Goal: Communication & Community: Connect with others

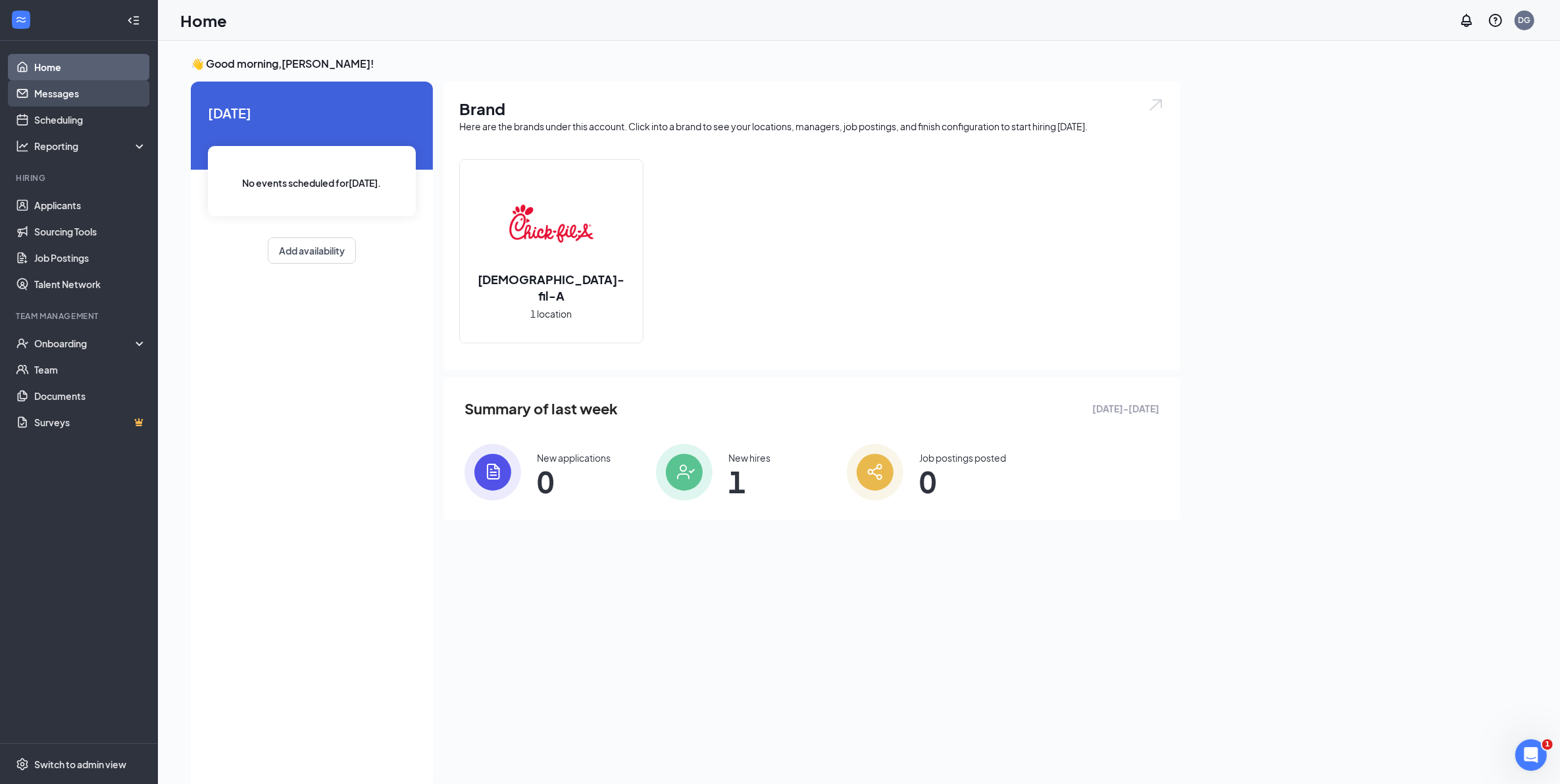
click at [81, 99] on link "Messages" at bounding box center [90, 94] width 113 height 26
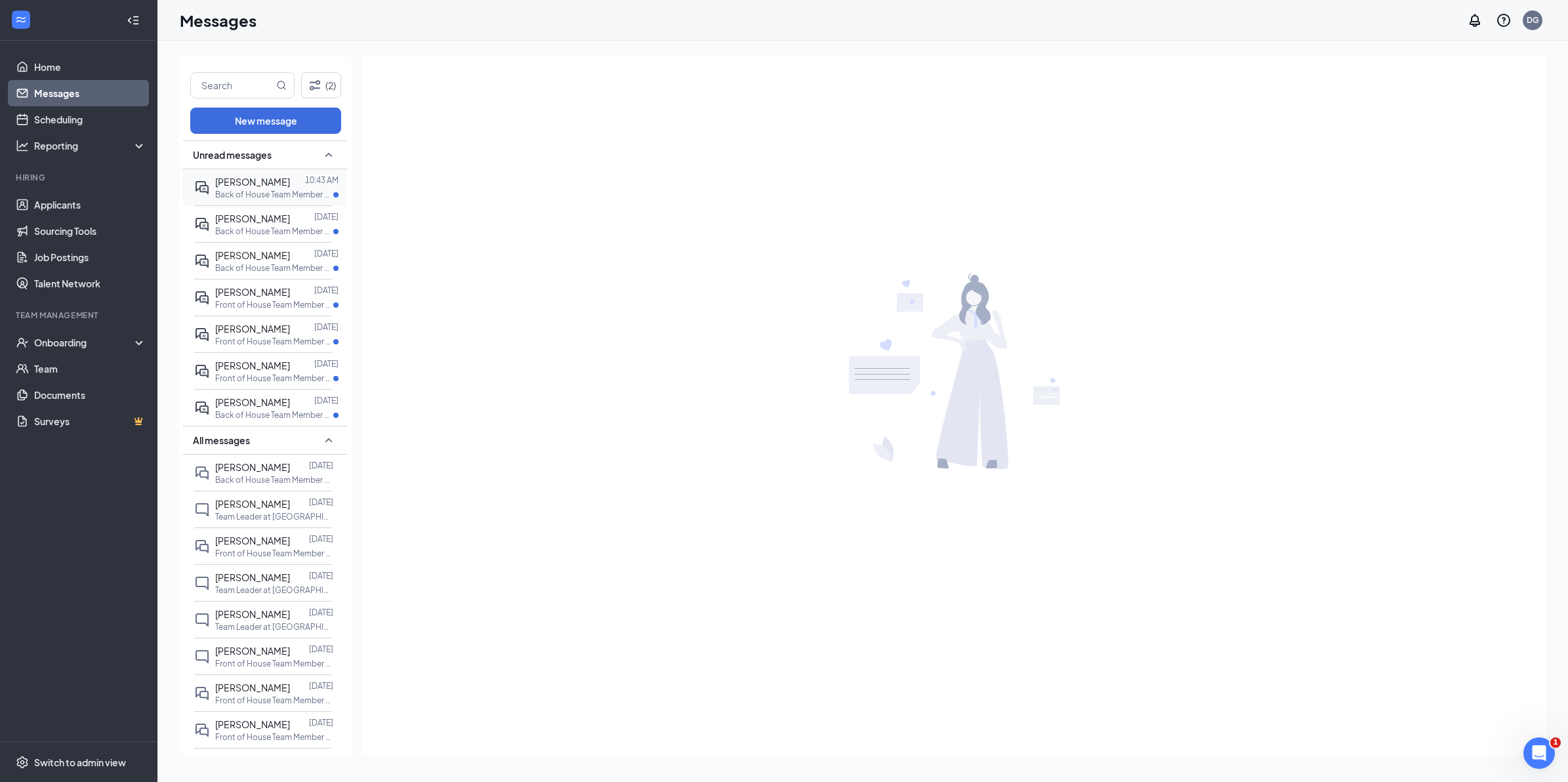
click at [277, 184] on span "[PERSON_NAME]" at bounding box center [252, 182] width 75 height 12
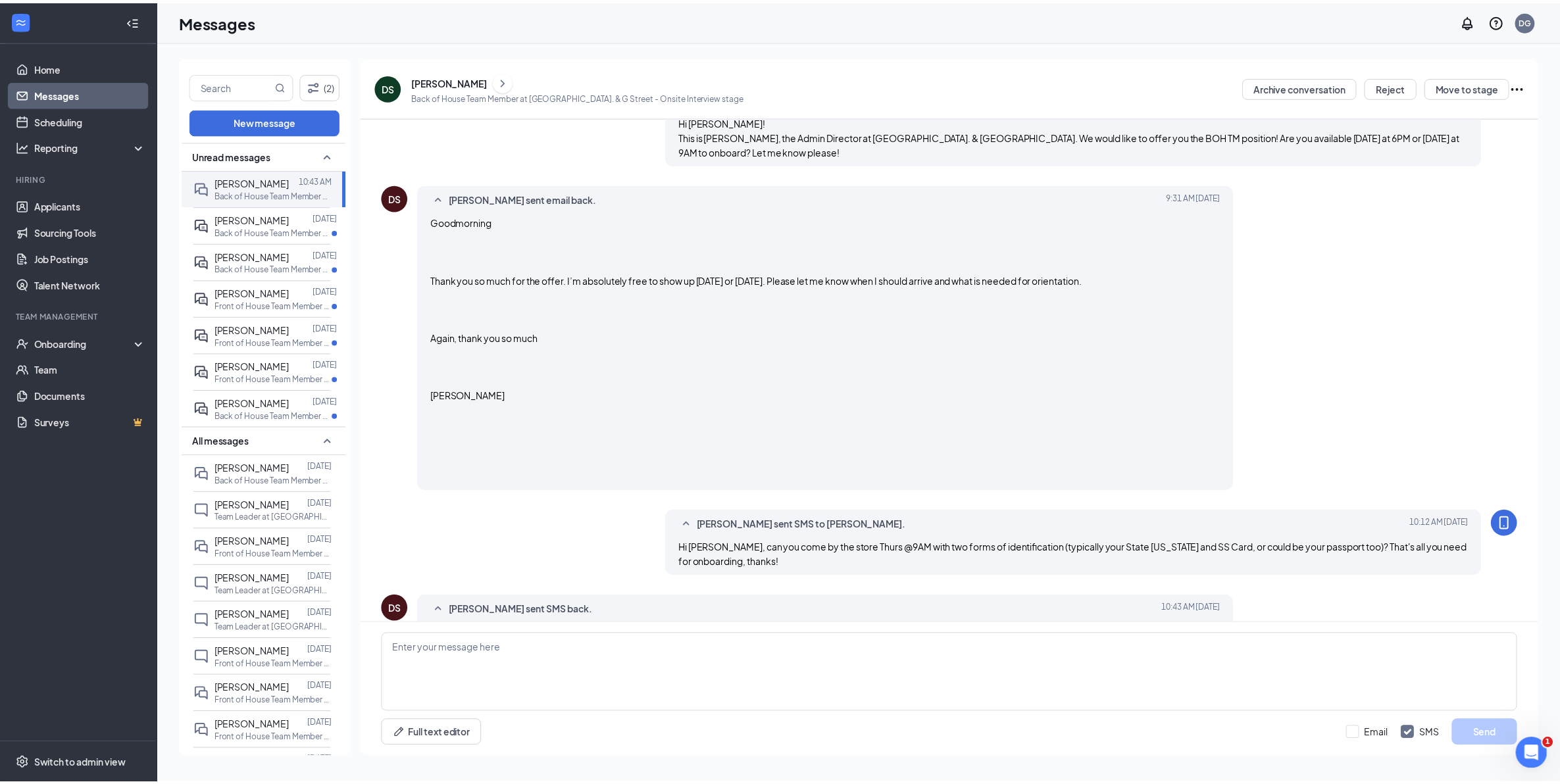
scroll to position [422, 0]
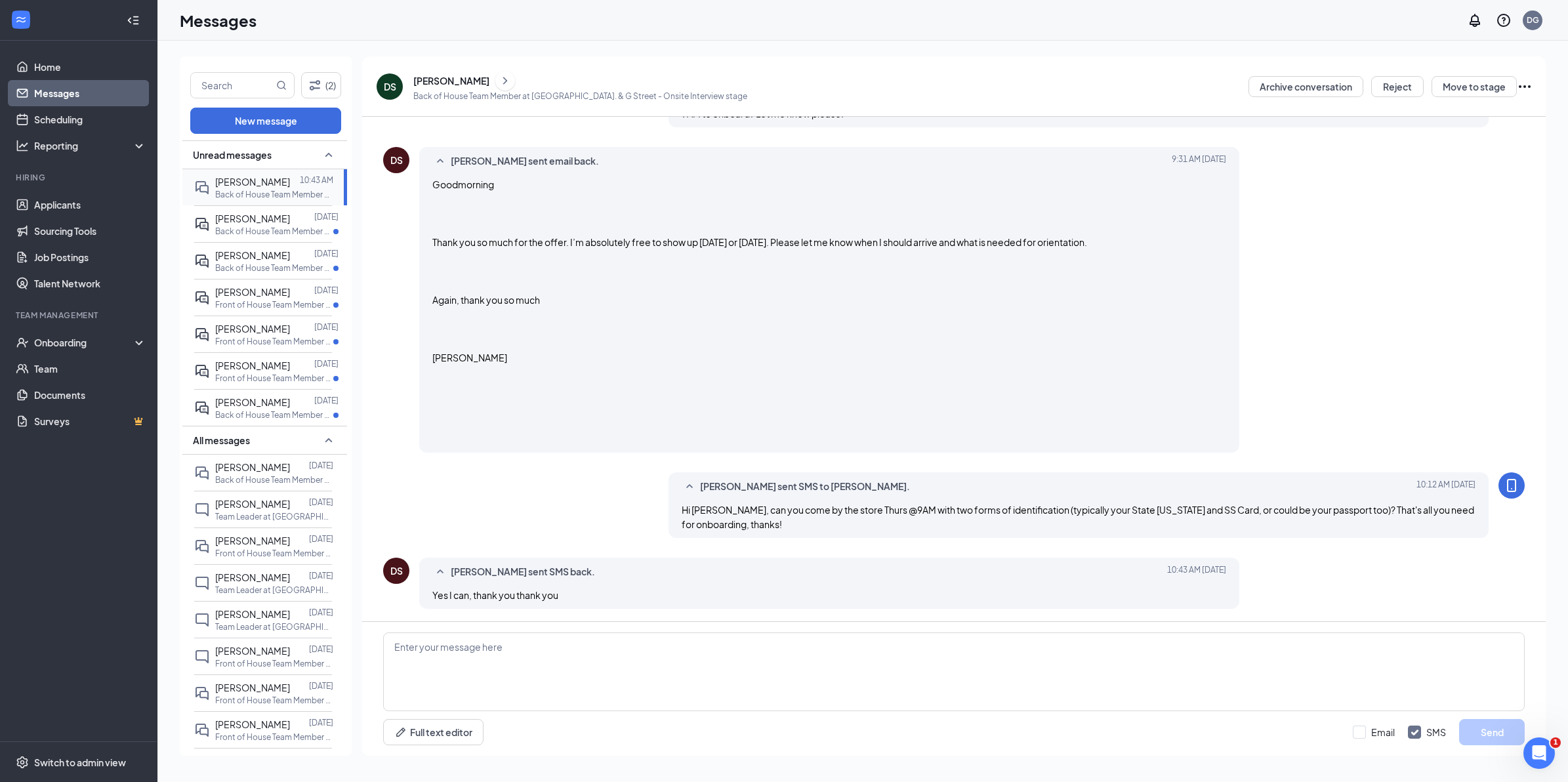
click at [219, 185] on span "[PERSON_NAME]" at bounding box center [252, 182] width 75 height 12
click at [248, 235] on p "Back of House Team Member at [GEOGRAPHIC_DATA]. & [GEOGRAPHIC_DATA]" at bounding box center [274, 231] width 118 height 11
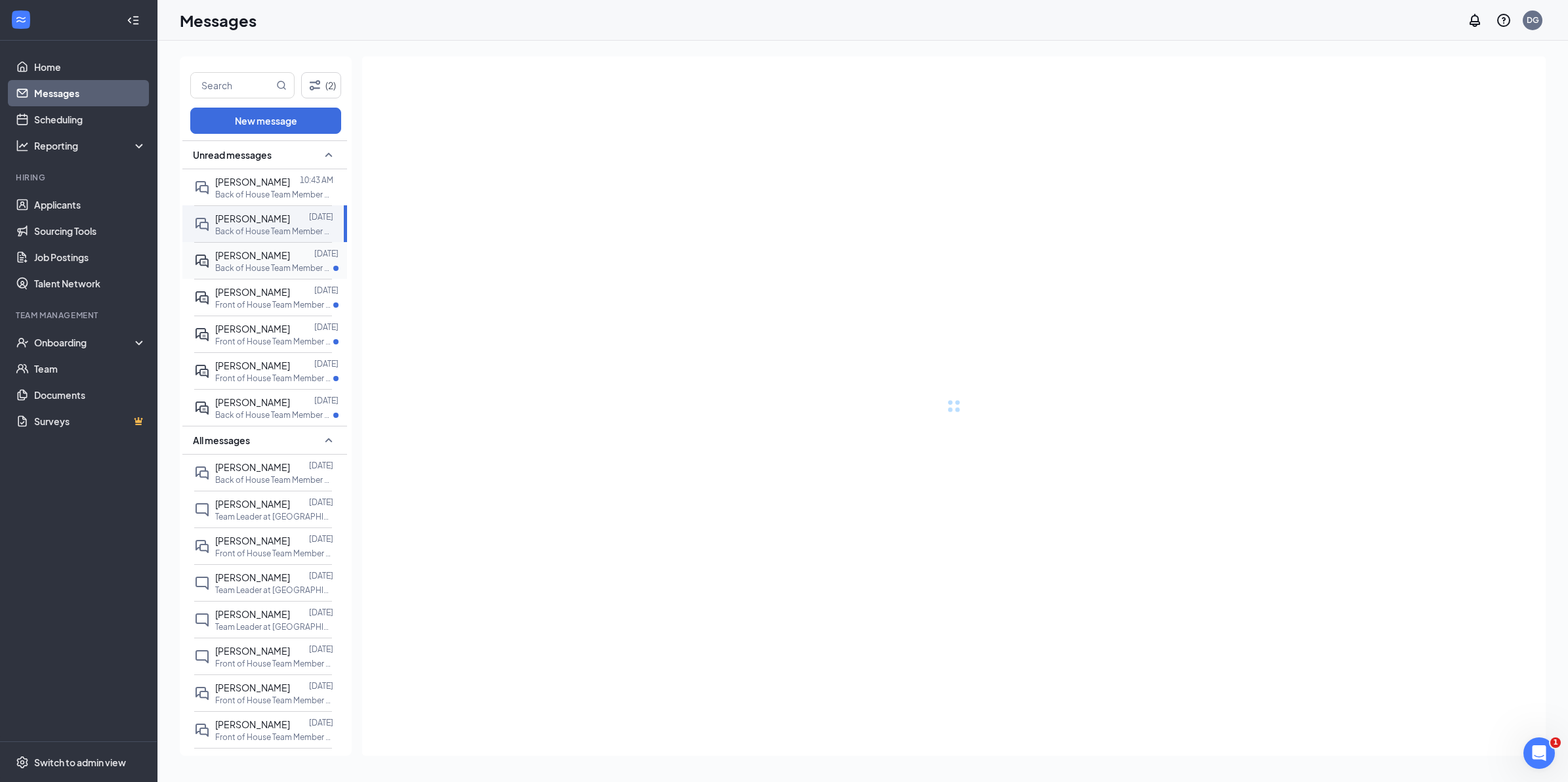
click at [250, 256] on span "[PERSON_NAME]" at bounding box center [252, 255] width 75 height 12
click at [256, 297] on span "[PERSON_NAME]" at bounding box center [252, 292] width 75 height 12
click at [261, 335] on span "[PERSON_NAME]" at bounding box center [252, 329] width 75 height 12
click at [266, 389] on div "[PERSON_NAME] [DATE] Front of House Team Member at [GEOGRAPHIC_DATA]. & [GEOGRA…" at bounding box center [263, 370] width 138 height 37
click at [270, 426] on div "[PERSON_NAME] [DATE] Back of House Team Member at [GEOGRAPHIC_DATA]. & [GEOGRAP…" at bounding box center [263, 407] width 138 height 37
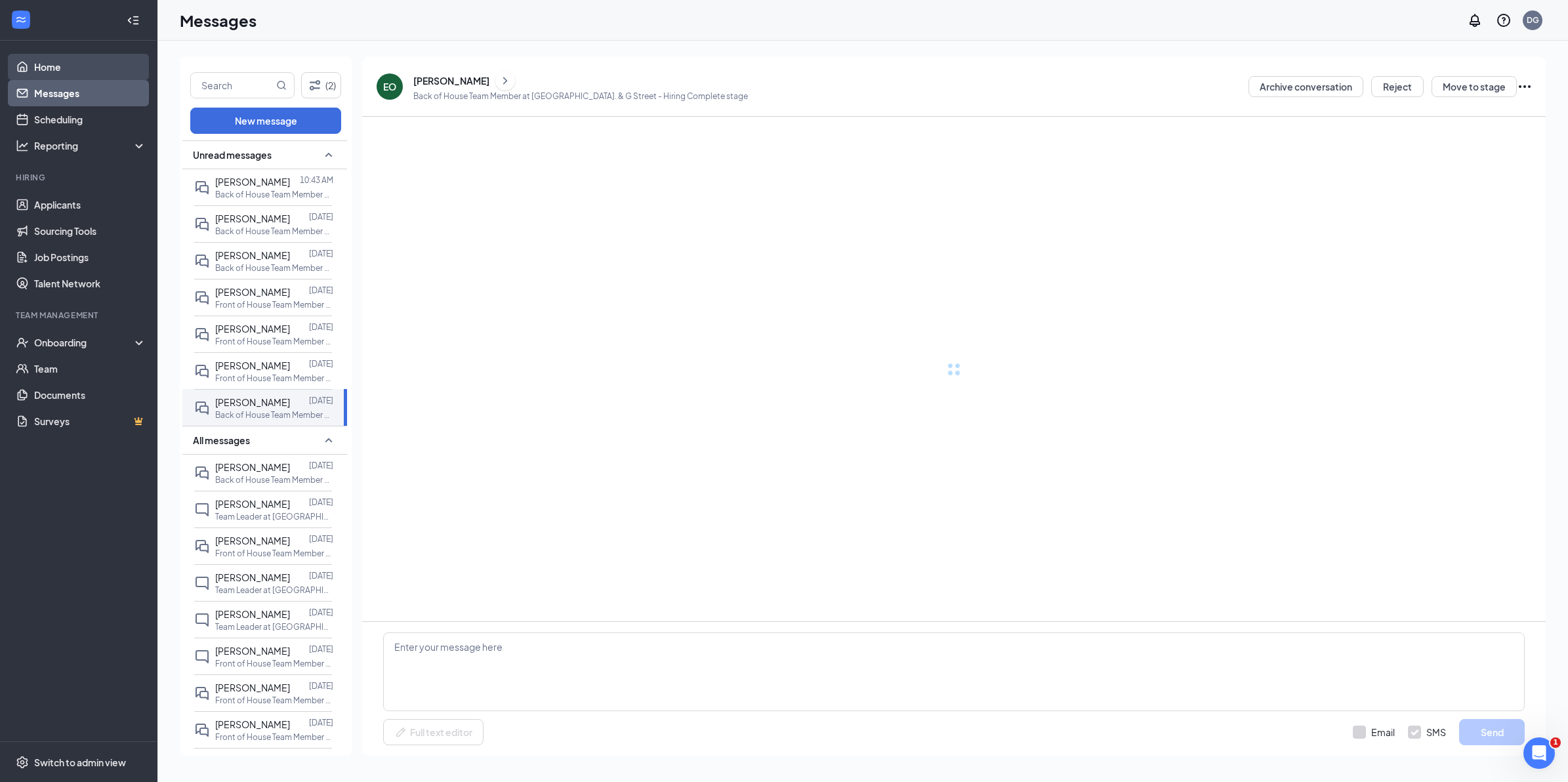
click at [73, 74] on link "Home" at bounding box center [90, 67] width 112 height 26
